Goal: Task Accomplishment & Management: Use online tool/utility

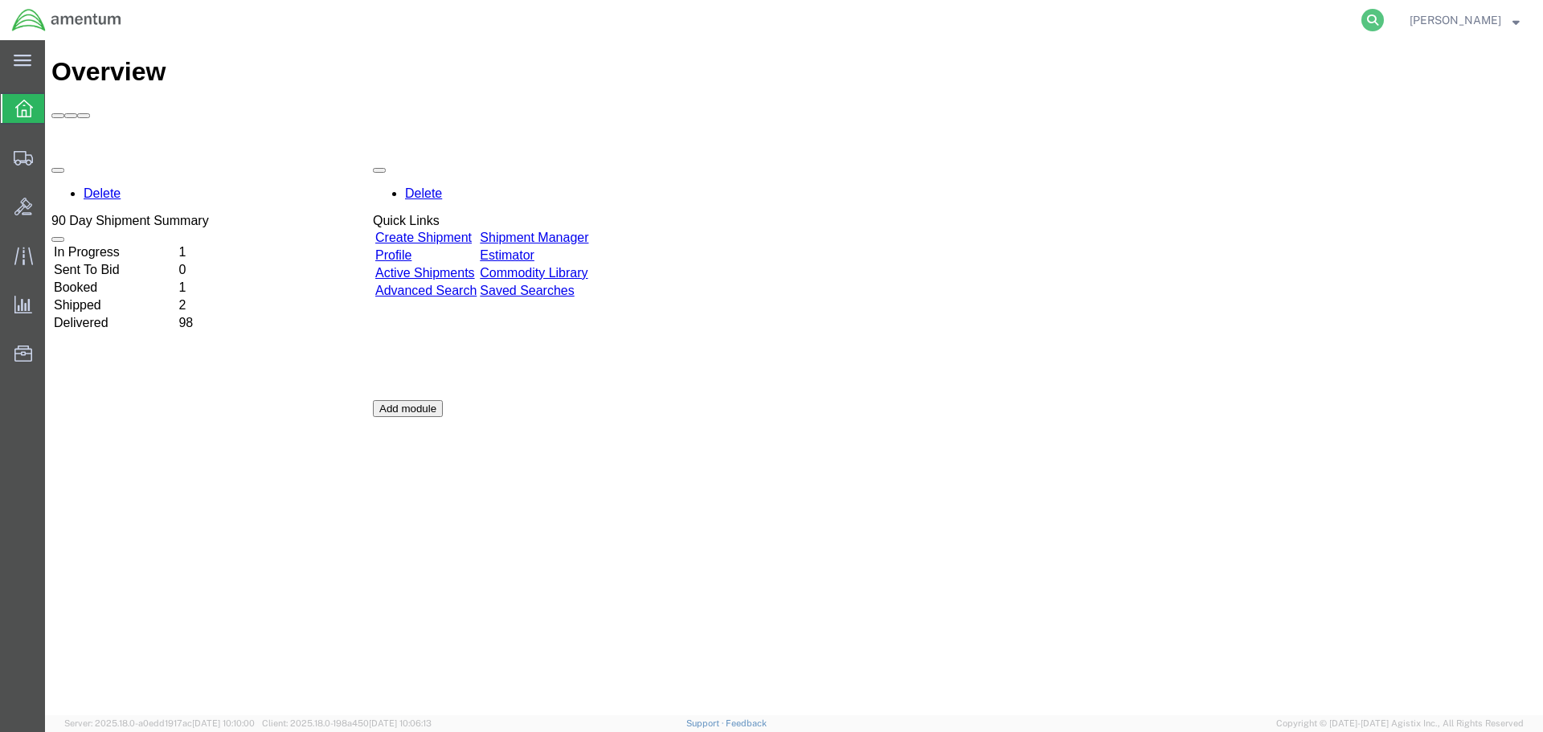
click at [1367, 20] on icon at bounding box center [1373, 20] width 23 height 23
click at [1012, 18] on input "search" at bounding box center [1117, 20] width 489 height 39
paste input "SR02-25248-0276"
type input "SR02-25248-0276"
click at [1370, 23] on icon at bounding box center [1373, 20] width 23 height 23
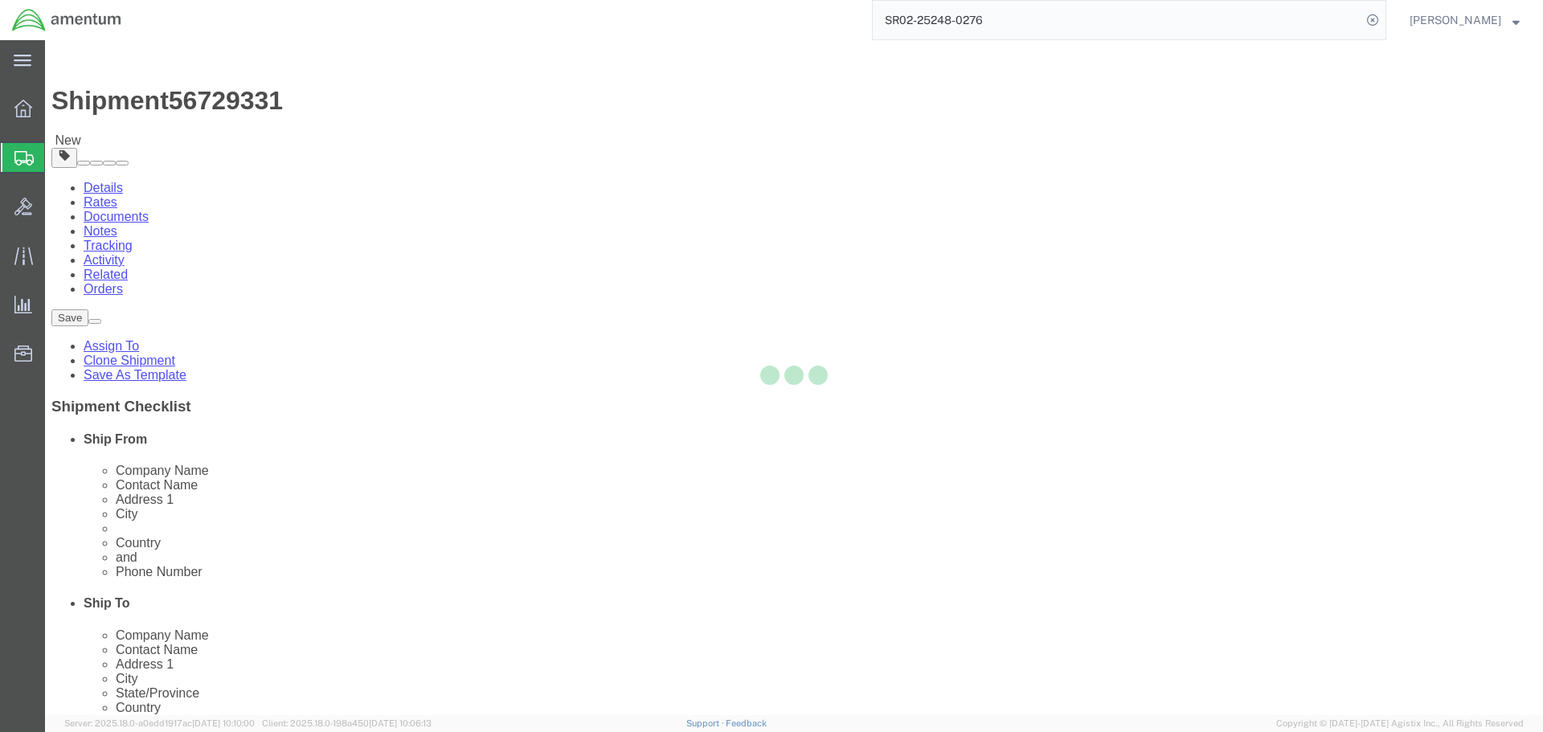
select select "42737"
select select
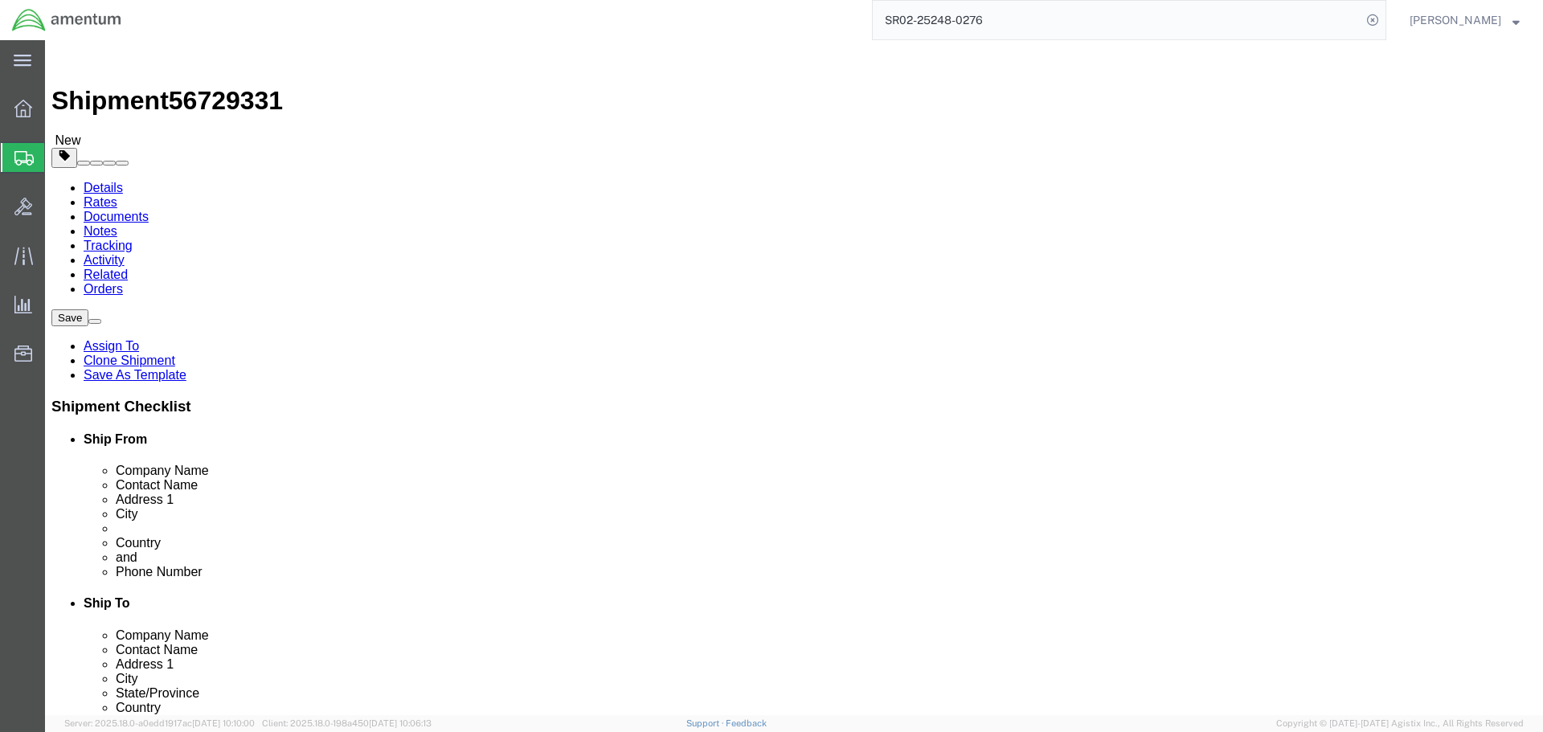
drag, startPoint x: 309, startPoint y: 330, endPoint x: 210, endPoint y: 338, distance: 99.3
click div "Contact Name [PERSON_NAME]"
type input "c"
type input "[PERSON_NAME]"
click span
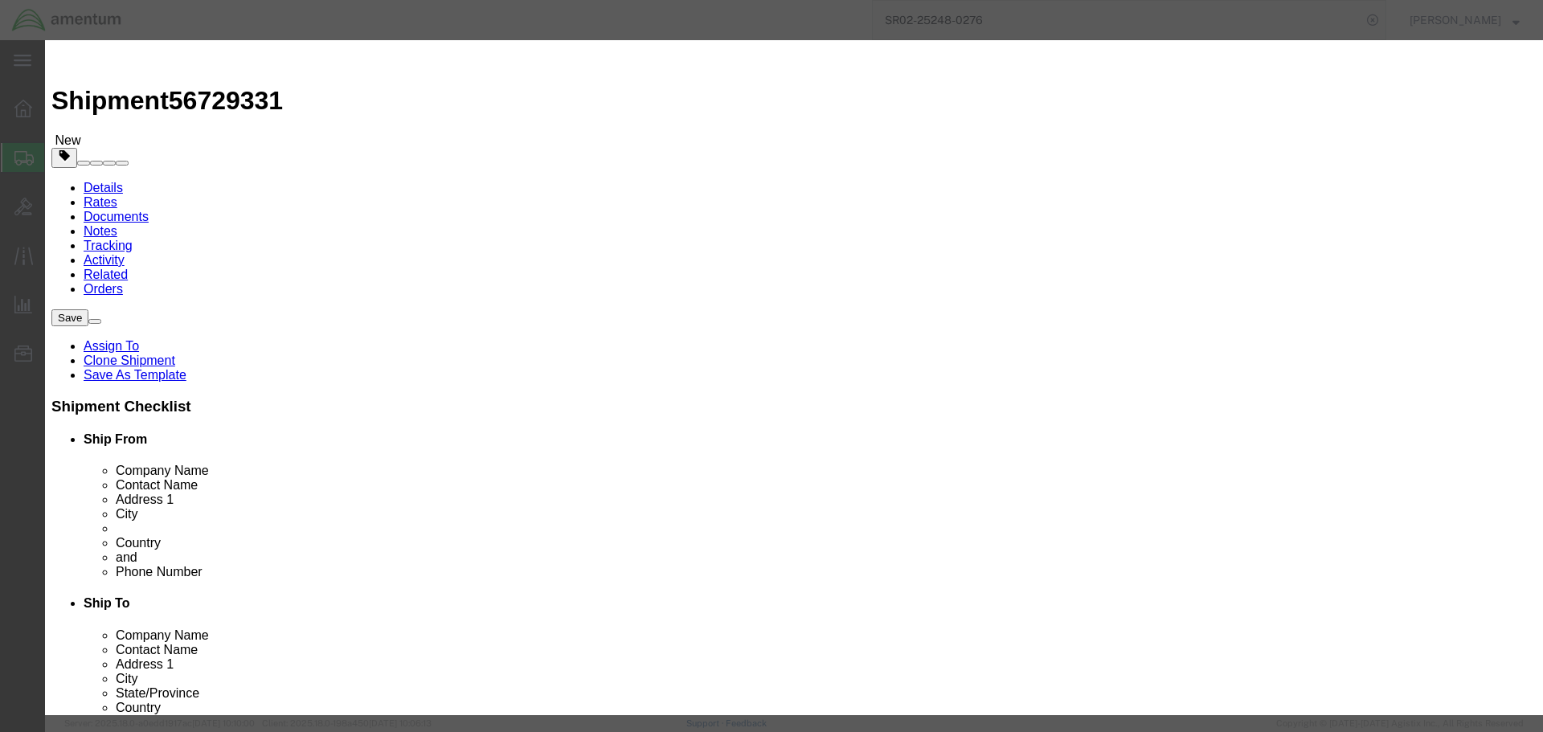
click link "P"
click button "Select"
select select "GA"
click button "Close"
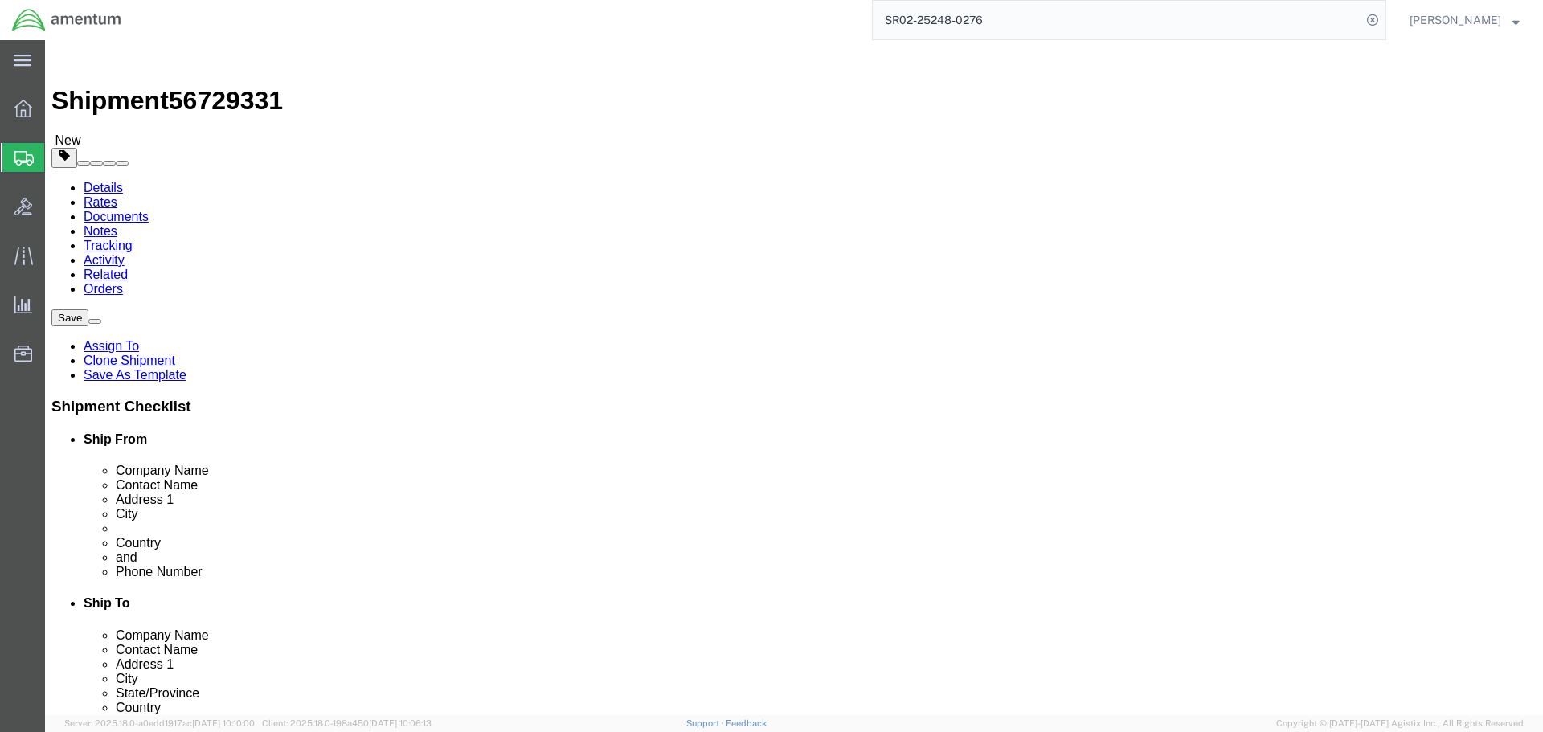
click button "Rate Shipment"
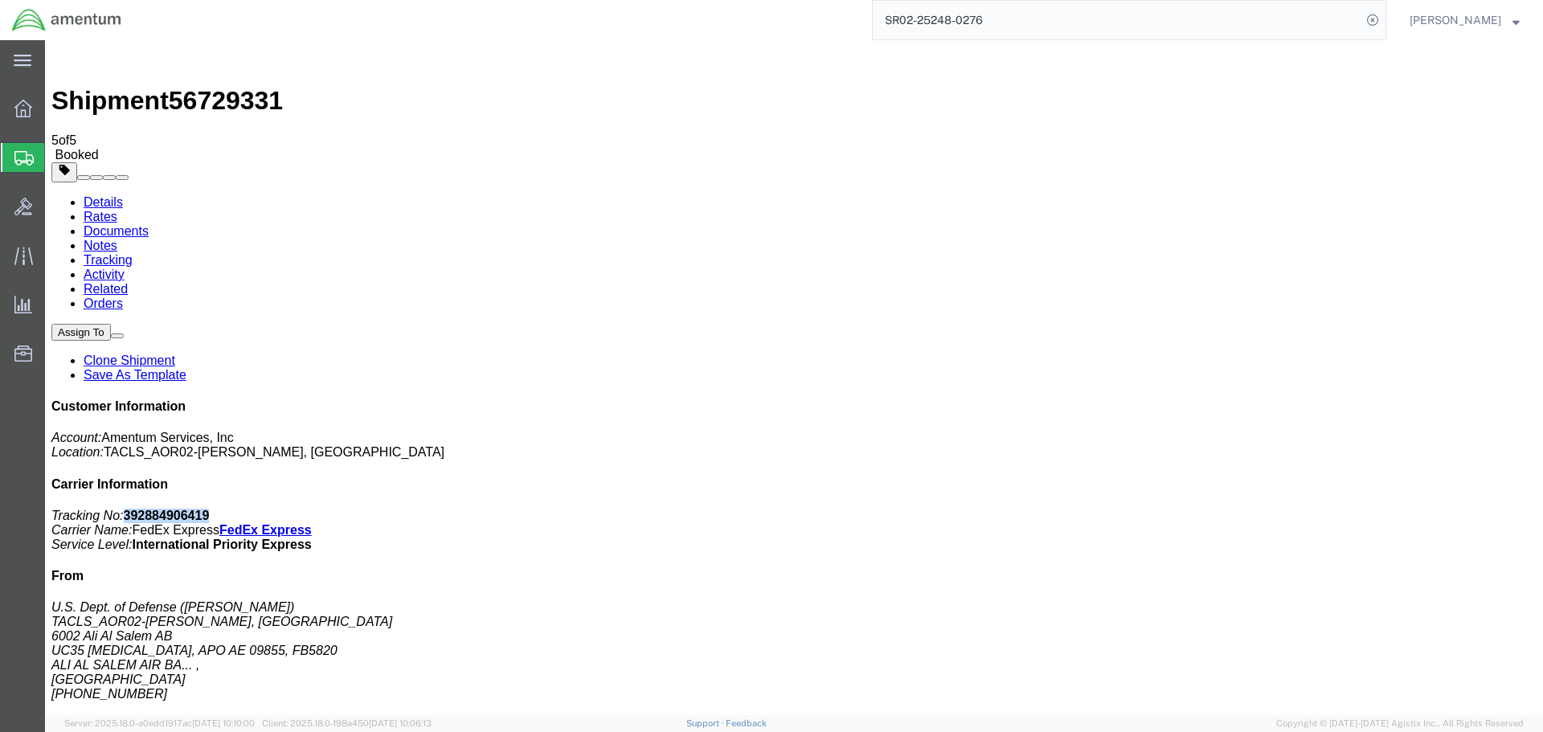
drag, startPoint x: 1407, startPoint y: 248, endPoint x: 1319, endPoint y: 246, distance: 87.6
click at [1319, 509] on p "Tracking No: 392884906419 Carrier Name: FedEx Express FedEx Express Service Lev…" at bounding box center [793, 530] width 1485 height 43
copy b "392884906419"
drag, startPoint x: 672, startPoint y: 285, endPoint x: 613, endPoint y: 713, distance: 431.6
